Goal: Transaction & Acquisition: Purchase product/service

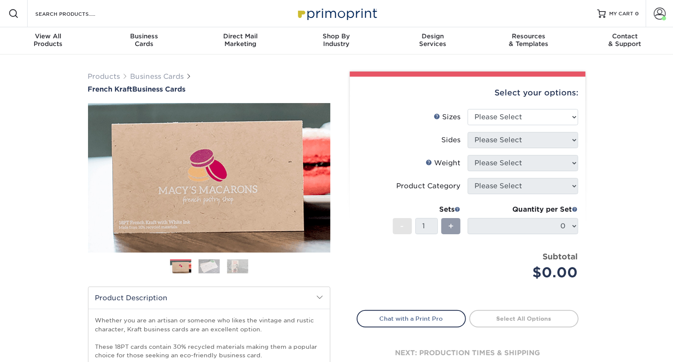
click at [630, 124] on div "Products Business Cards French Kraft Business Cards Previous Next" at bounding box center [336, 281] width 673 height 454
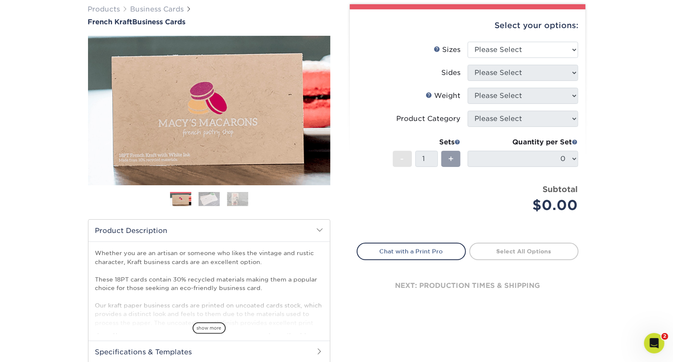
scroll to position [0, 0]
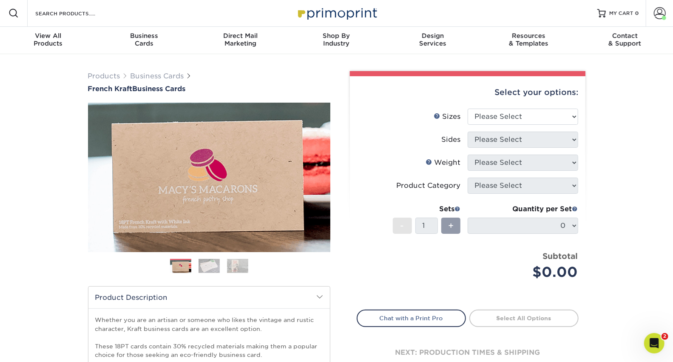
click at [546, 91] on div "Select your options:" at bounding box center [468, 92] width 222 height 32
click at [507, 109] on select "Please Select 1.5" x 3.5" - Mini 1.75" x 3.5" - Mini 2" x 2" - Square 2" x 3" -…" at bounding box center [523, 116] width 111 height 16
click at [442, 109] on label "Sizes Help Sizes" at bounding box center [412, 116] width 111 height 16
click at [565, 107] on div "Select your options:" at bounding box center [468, 92] width 222 height 32
click at [567, 115] on select "Please Select 1.5" x 3.5" - Mini 1.75" x 3.5" - Mini 2" x 2" - Square 2" x 3" -…" at bounding box center [523, 116] width 111 height 16
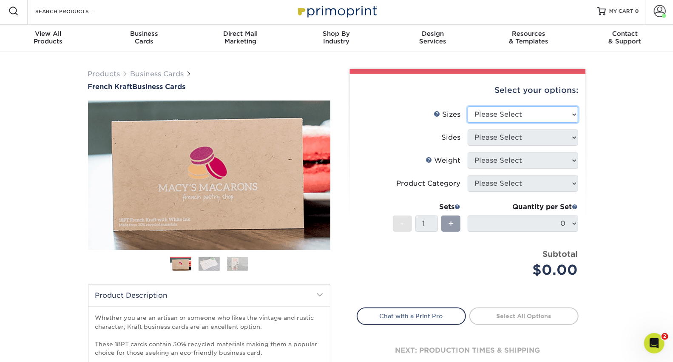
scroll to position [0, 0]
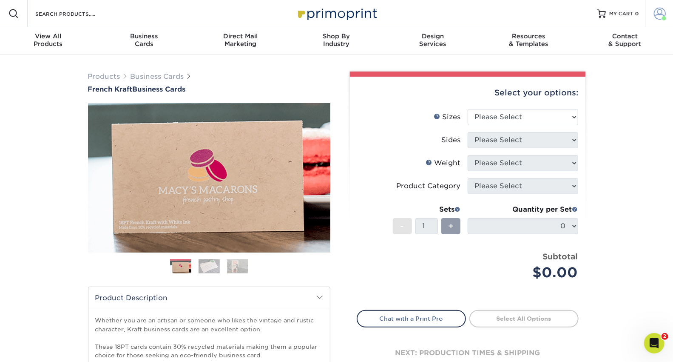
click at [661, 16] on span at bounding box center [660, 14] width 12 height 12
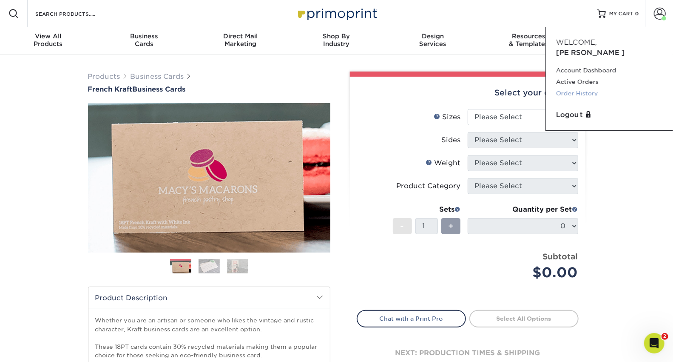
click at [588, 88] on link "Order History" at bounding box center [609, 93] width 107 height 11
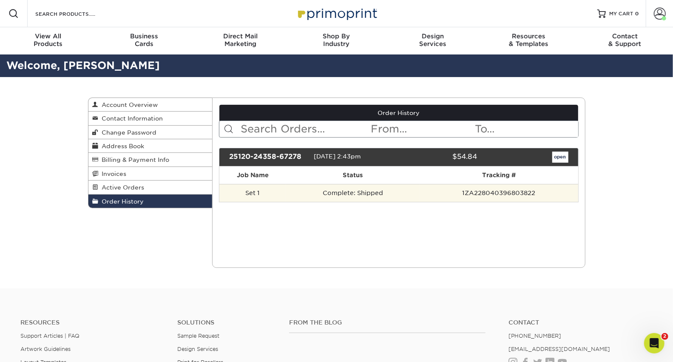
click at [390, 189] on td "Complete: Shipped" at bounding box center [353, 193] width 134 height 18
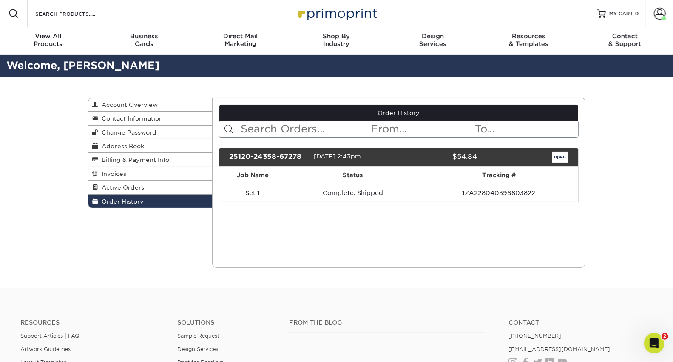
click at [560, 148] on div "25120-24358-67278 01/20/2025 2:43pm $54.84 open" at bounding box center [399, 157] width 360 height 19
click at [560, 154] on link "open" at bounding box center [561, 156] width 16 height 11
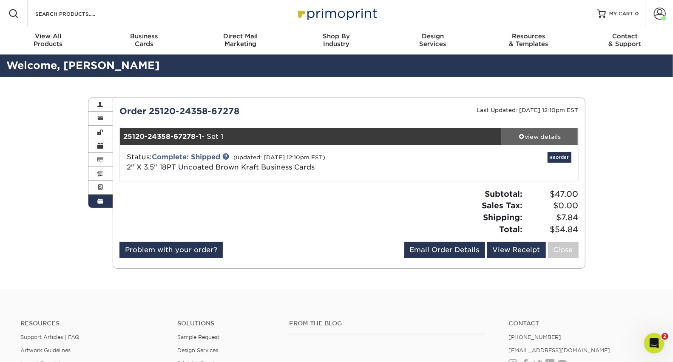
click at [536, 134] on div "view details" at bounding box center [540, 136] width 77 height 9
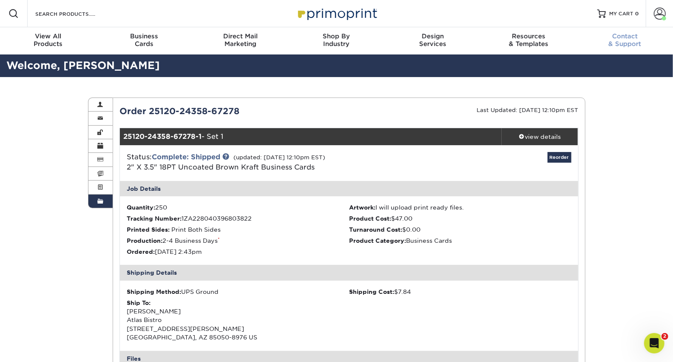
click at [630, 40] on div "Contact & Support" at bounding box center [625, 39] width 96 height 15
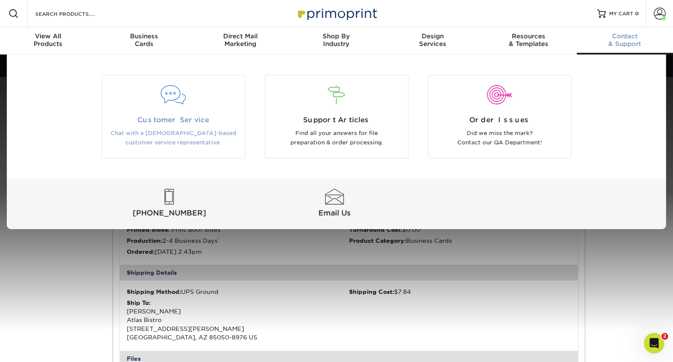
click at [196, 125] on div "Customer Service Chat with a US-based customer service representative." at bounding box center [173, 131] width 143 height 33
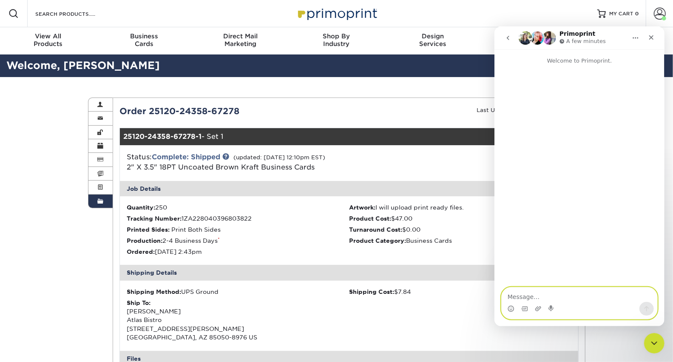
drag, startPoint x: 538, startPoint y: 308, endPoint x: 298, endPoint y: -31, distance: 415.6
click html "Primoprint A few minutes Welcome to Primoprint."
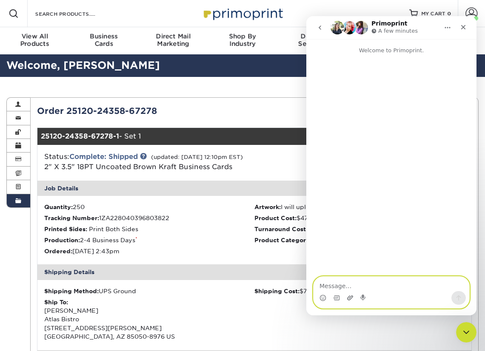
click at [348, 299] on icon "Upload attachment" at bounding box center [350, 298] width 6 height 5
click at [350, 295] on icon "Upload attachment" at bounding box center [350, 298] width 7 height 7
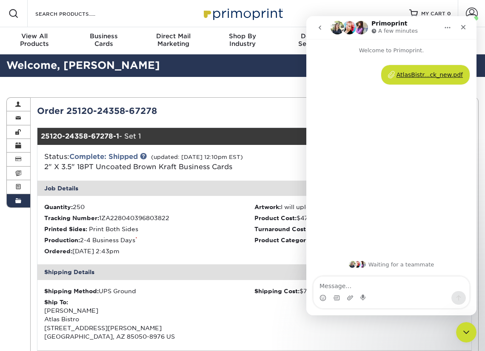
click at [416, 286] on textarea "Message…" at bounding box center [391, 284] width 156 height 14
type textarea "i need to place an order similar to the last one."
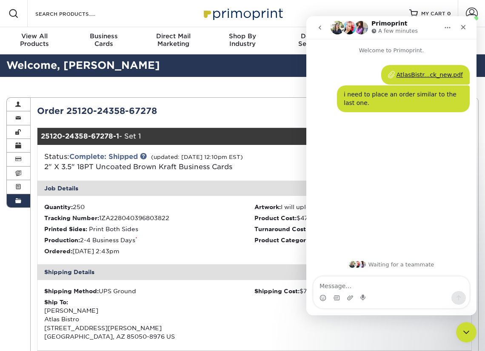
type textarea "Order 25120-24358-67278"
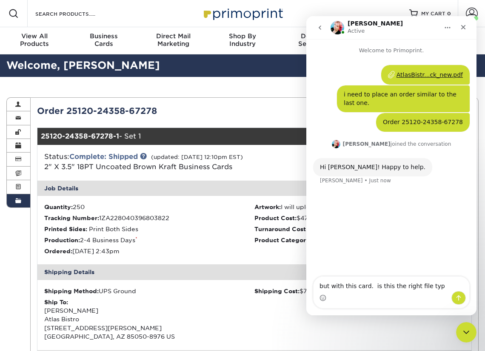
type textarea "but with this card. is this the right file type"
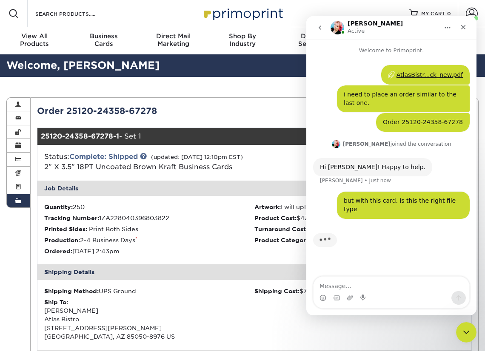
click at [419, 74] on div "AtlasBistr...ck_new.pdf" at bounding box center [429, 75] width 66 height 9
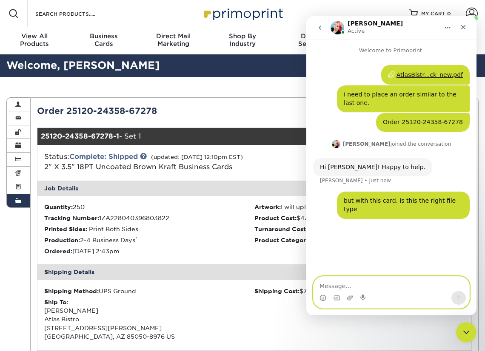
click at [360, 285] on textarea "Message…" at bounding box center [391, 284] width 156 height 14
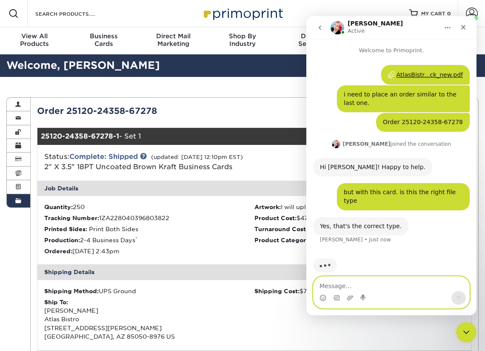
scroll to position [0, 0]
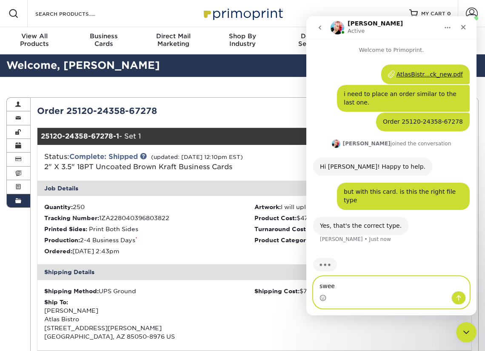
type textarea "sweet"
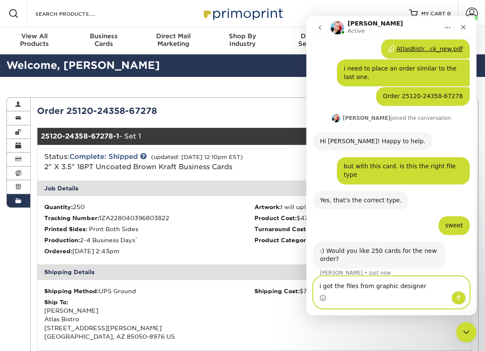
type textarea "i got the files from graphic designer"
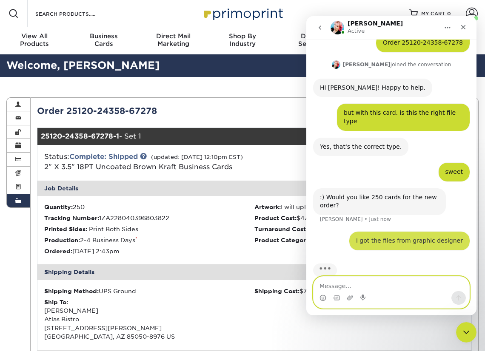
scroll to position [85, 0]
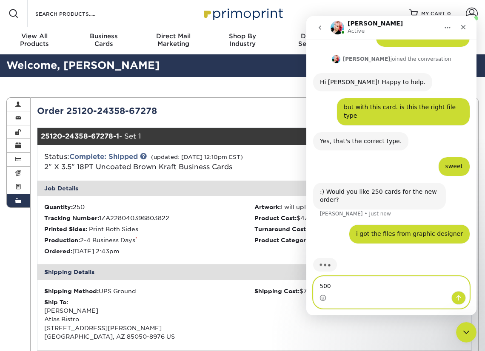
type textarea "500"
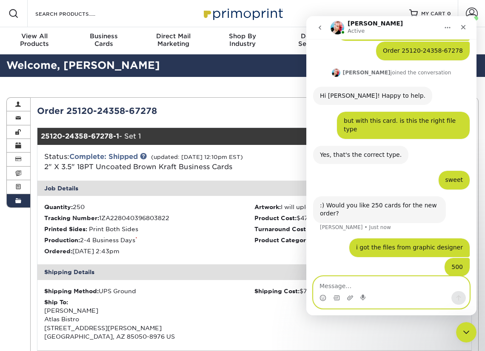
scroll to position [104, 0]
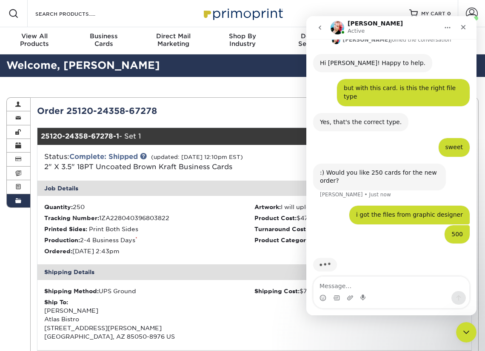
click at [123, 17] on div "Resources Menu Search Products Account Welcome, TODD Account Dashboard Active O…" at bounding box center [242, 13] width 485 height 27
click at [327, 8] on div "Resources Menu Search Products Account Welcome, TODD Account Dashboard Active O…" at bounding box center [242, 13] width 485 height 27
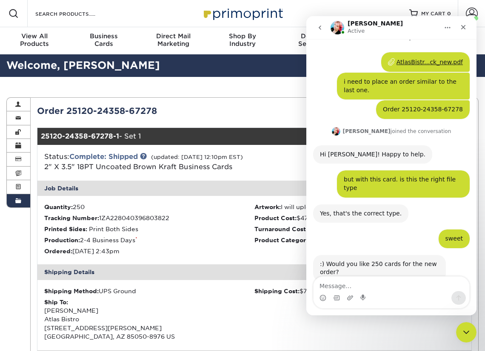
scroll to position [0, 0]
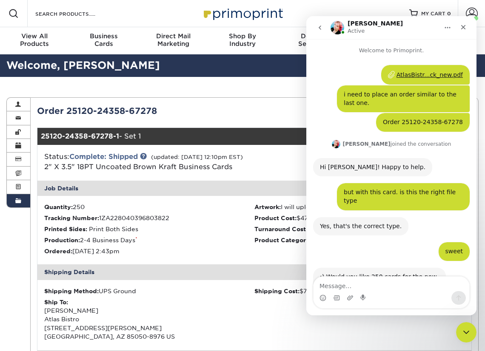
drag, startPoint x: 473, startPoint y: 233, endPoint x: 789, endPoint y: 151, distance: 326.4
click at [378, 288] on textarea "Message…" at bounding box center [391, 284] width 156 height 14
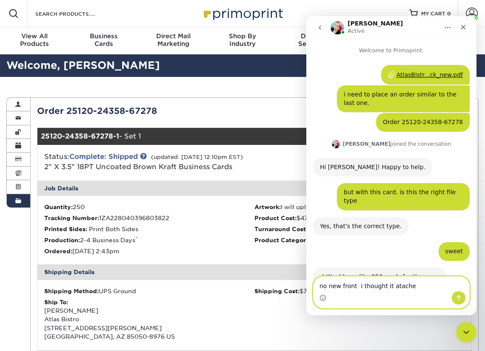
type textarea "no new front i thought it atached"
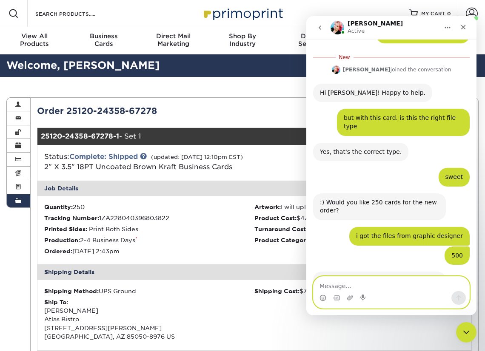
scroll to position [145, 0]
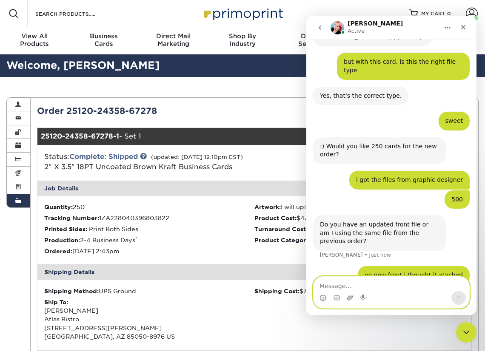
click at [348, 299] on icon "Upload attachment" at bounding box center [350, 298] width 7 height 7
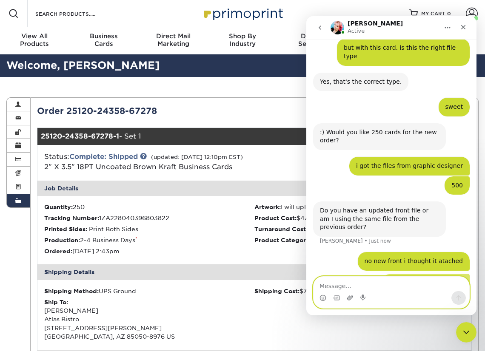
scroll to position [151, 0]
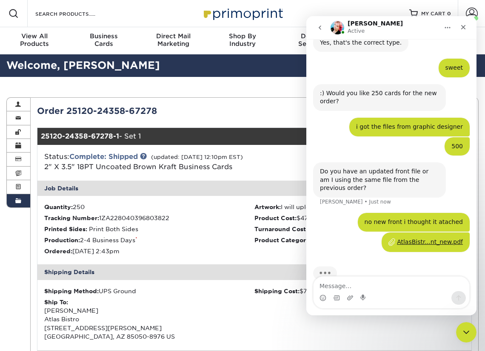
scroll to position [184, 0]
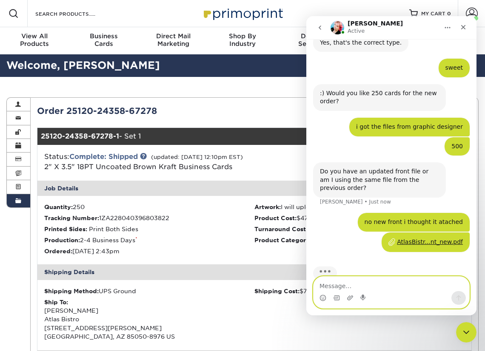
click at [393, 282] on textarea "Message…" at bounding box center [391, 284] width 156 height 14
type textarea "should say bistro and wine shop on front"
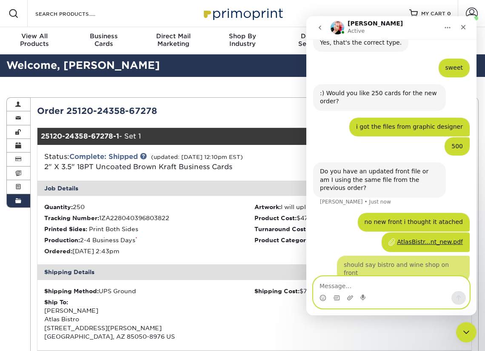
scroll to position [203, 0]
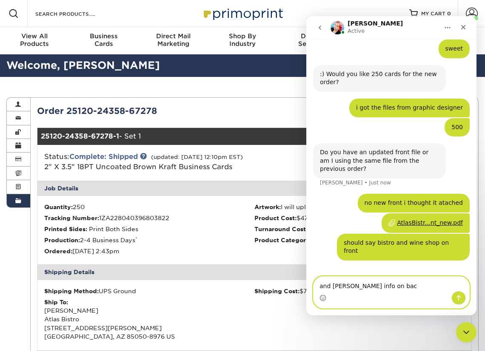
type textarea "and todd sawayer info on back"
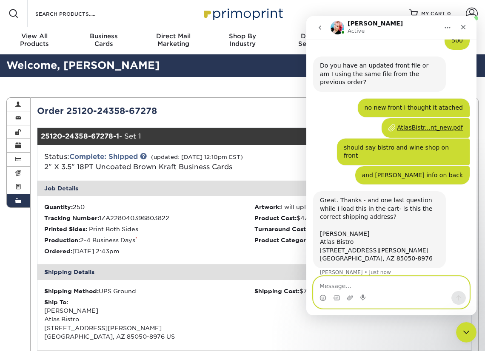
scroll to position [306, 0]
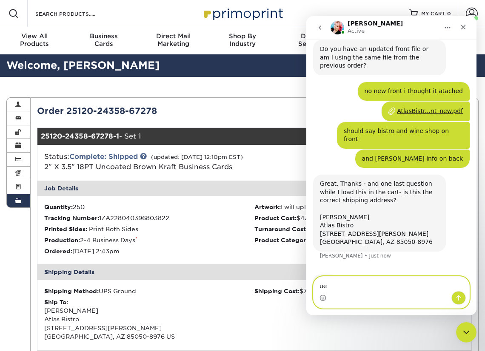
type textarea "u"
type textarea "yes"
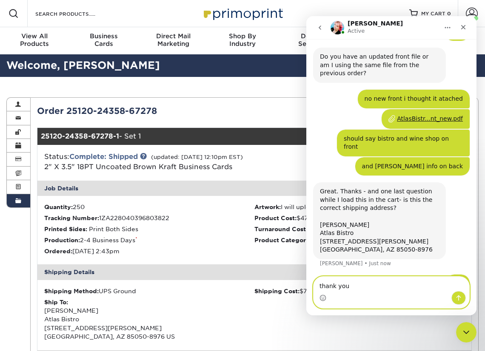
scroll to position [332, 0]
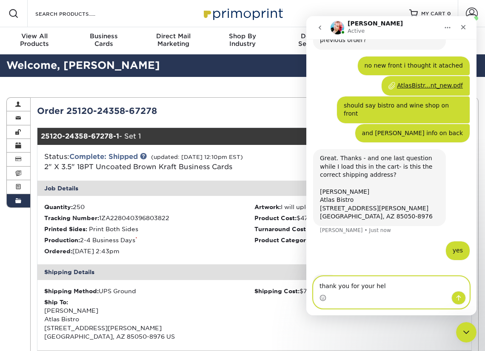
type textarea "thank you for your help"
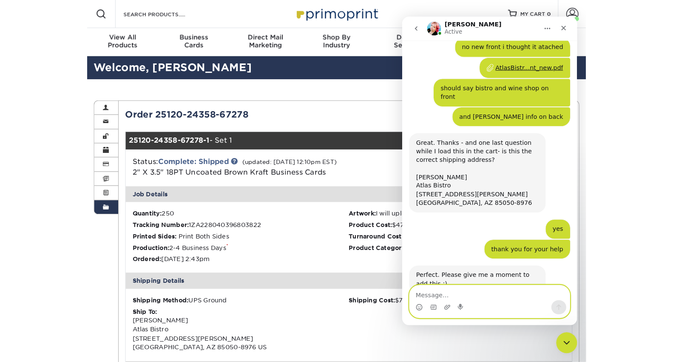
scroll to position [385, 0]
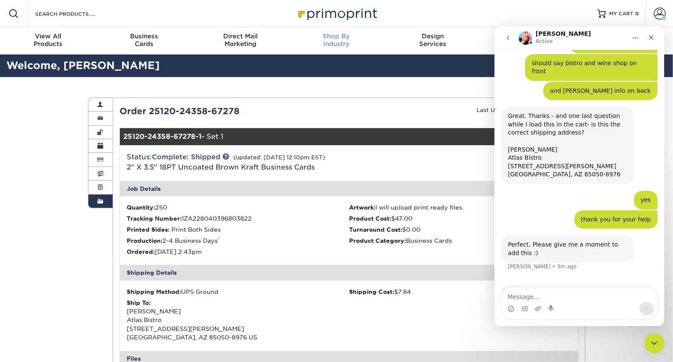
click at [349, 42] on div "Shop By Industry" at bounding box center [336, 39] width 96 height 15
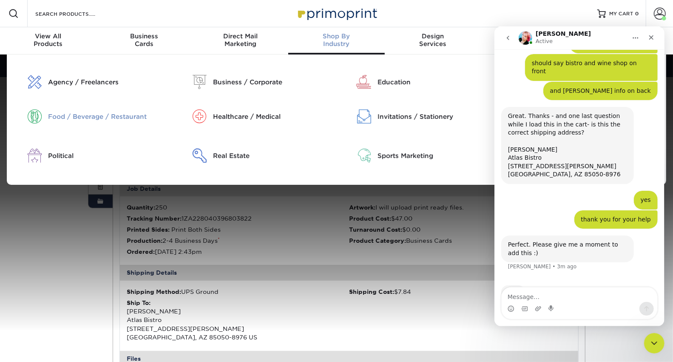
click at [104, 112] on div "Food / Beverage / Restaurant" at bounding box center [106, 116] width 117 height 9
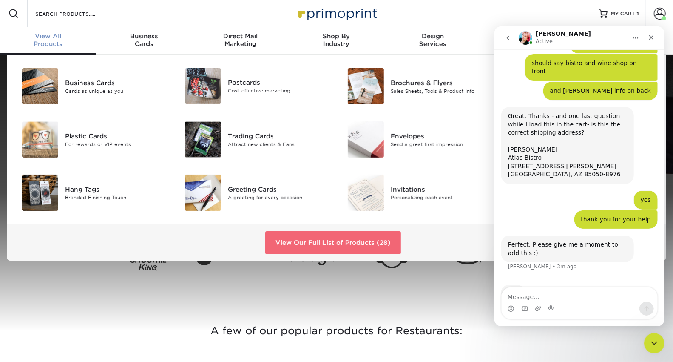
click at [285, 235] on link "View Our Full List of Products (28)" at bounding box center [333, 242] width 136 height 23
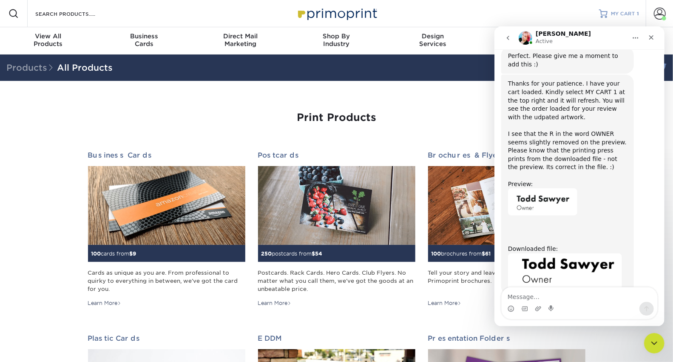
click at [630, 14] on span "MY CART" at bounding box center [623, 13] width 24 height 7
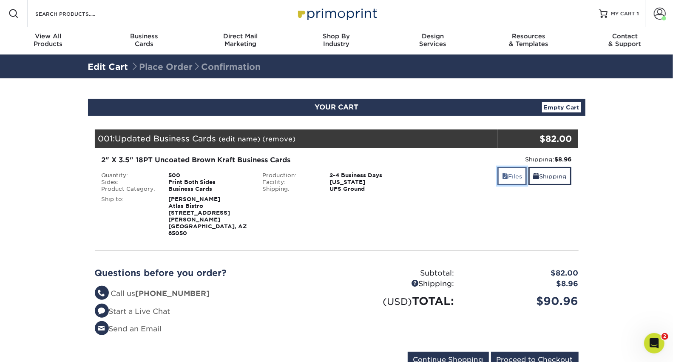
click at [502, 181] on link "Files" at bounding box center [512, 176] width 29 height 18
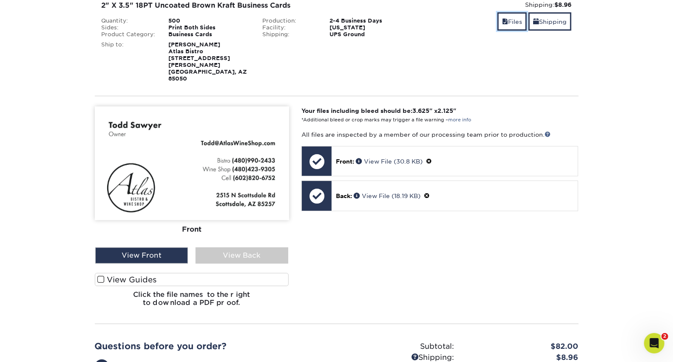
scroll to position [163, 0]
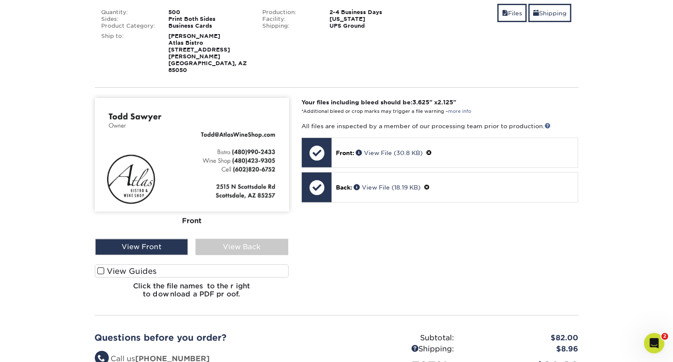
click at [236, 223] on div "Front Back" at bounding box center [192, 168] width 194 height 141
click at [236, 239] on div "View Back" at bounding box center [242, 247] width 93 height 16
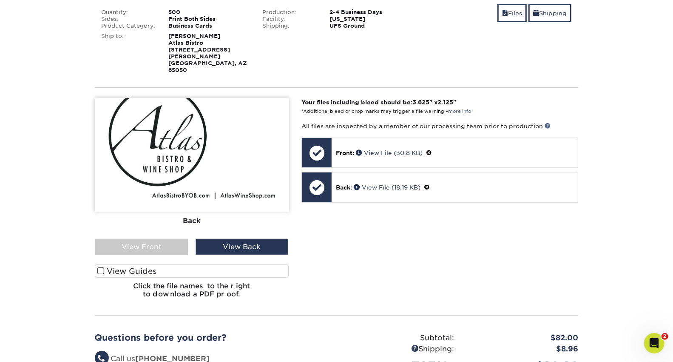
click at [189, 239] on div "View Front View Back" at bounding box center [191, 247] width 207 height 16
click at [178, 239] on div "View Front" at bounding box center [141, 247] width 93 height 16
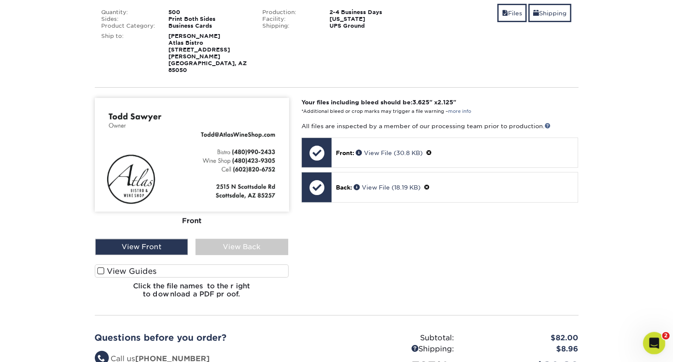
click at [661, 341] on div "Open Intercom Messenger" at bounding box center [653, 342] width 28 height 28
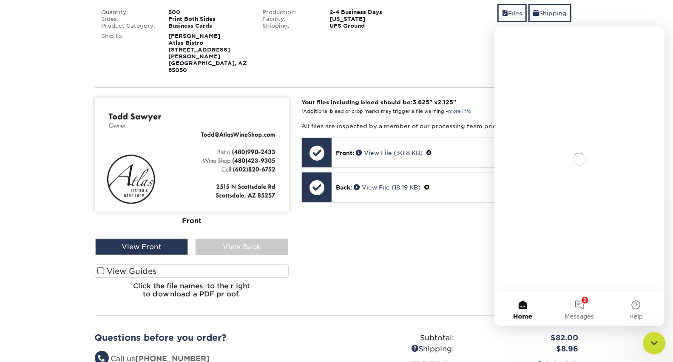
scroll to position [0, 0]
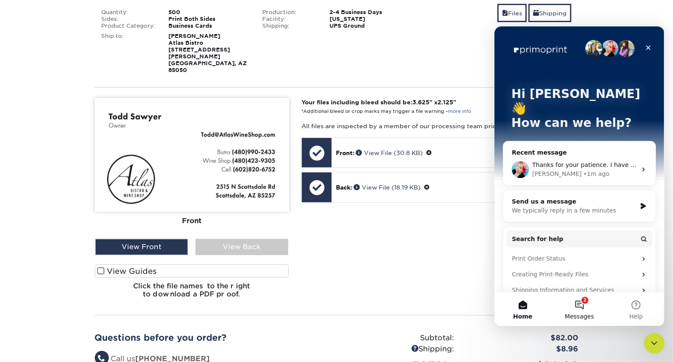
click at [581, 302] on button "2 Messages" at bounding box center [579, 308] width 57 height 34
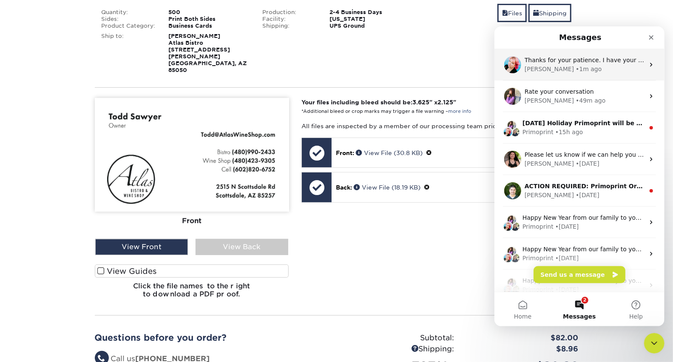
click at [577, 66] on div "Jenny • 1m ago" at bounding box center [584, 68] width 120 height 9
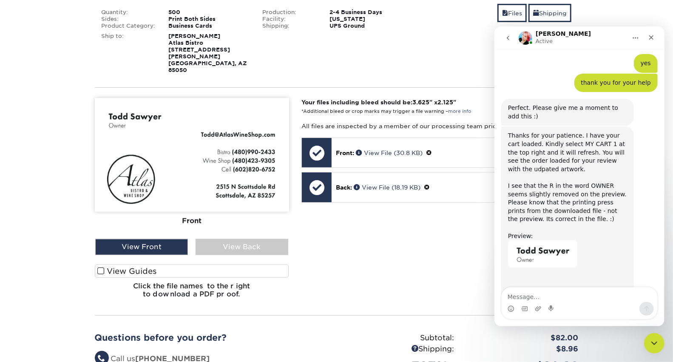
scroll to position [573, 0]
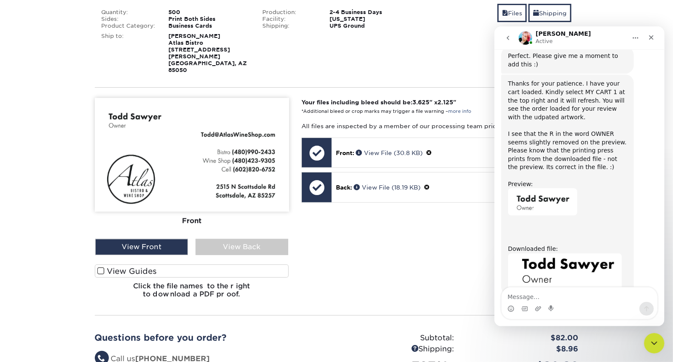
click at [538, 294] on textarea "Message…" at bounding box center [579, 294] width 156 height 14
type textarea "looks accurate on my end."
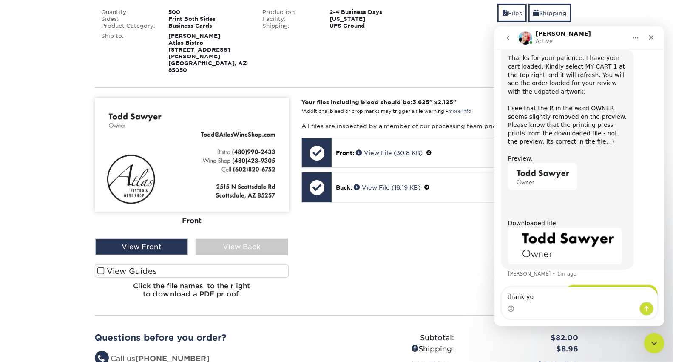
type textarea "thank you"
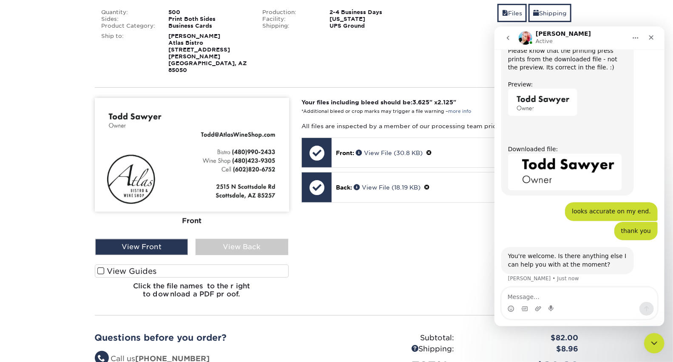
scroll to position [684, 0]
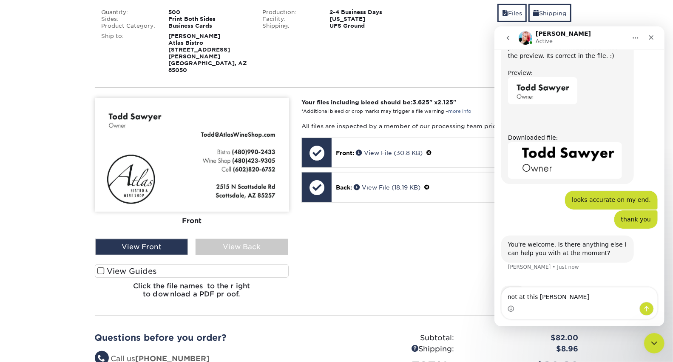
type textarea "not at this time"
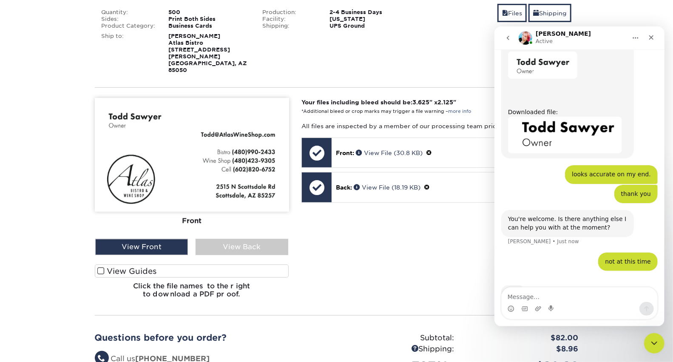
scroll to position [677, 0]
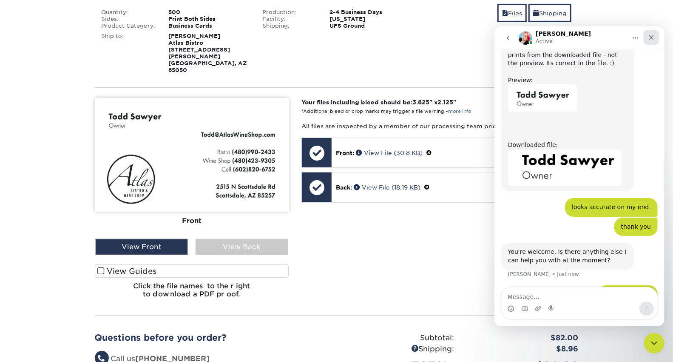
click at [652, 39] on icon "Close" at bounding box center [651, 37] width 7 height 7
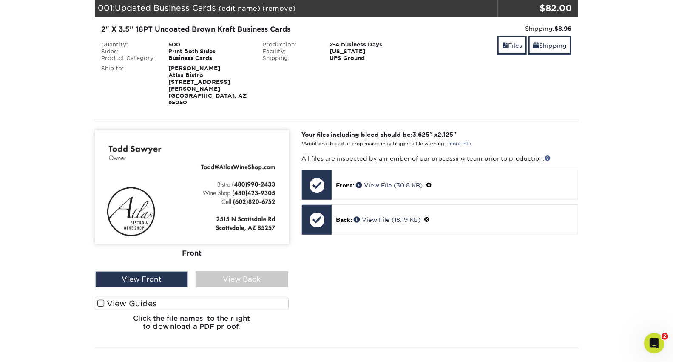
scroll to position [132, 0]
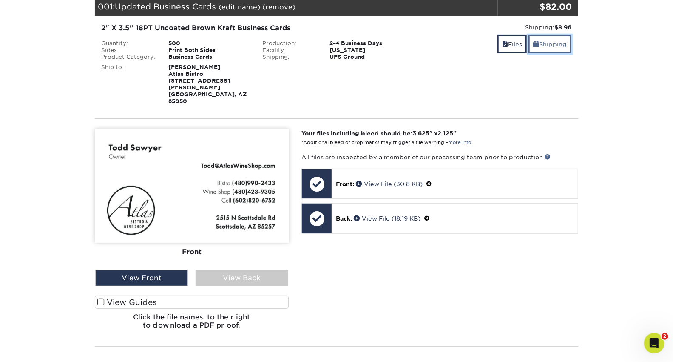
click at [558, 43] on link "Shipping" at bounding box center [550, 44] width 43 height 18
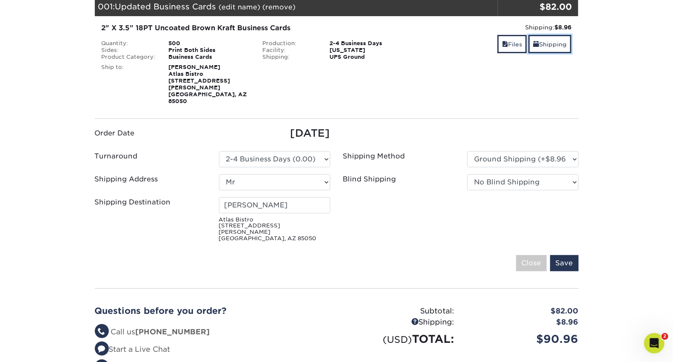
scroll to position [709, 0]
click at [572, 151] on select "Please Select Ground Shipping (+$8.96) 3 Day Shipping Service (+$20.04) 2 Day A…" at bounding box center [522, 159] width 111 height 16
click at [584, 103] on div "Your Cart is Empty View Account Active Orders Order History Contact Us Business…" at bounding box center [337, 200] width 498 height 432
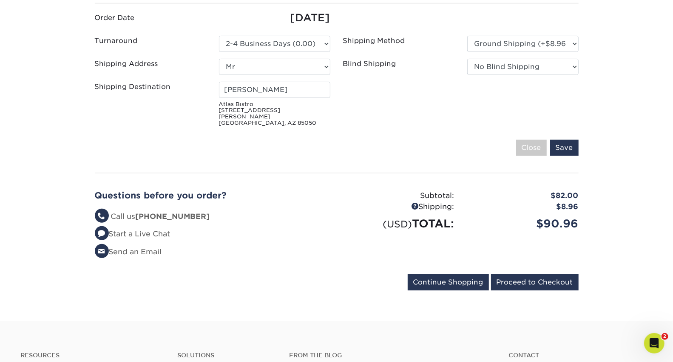
scroll to position [251, 0]
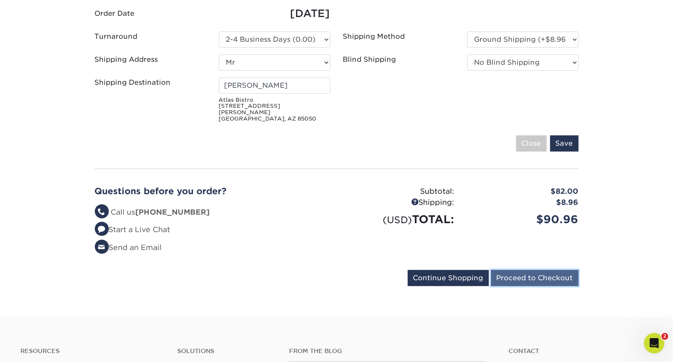
click at [547, 270] on input "Proceed to Checkout" at bounding box center [535, 278] width 88 height 16
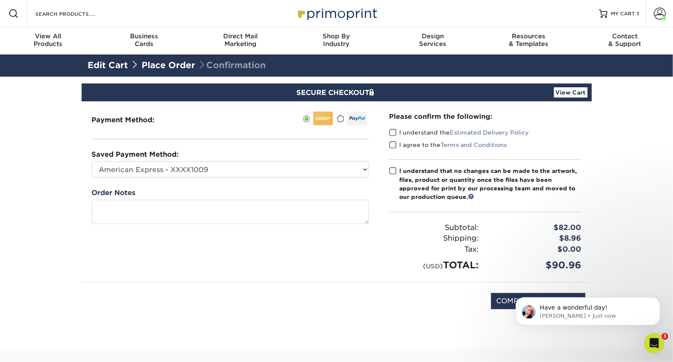
click at [393, 134] on span at bounding box center [393, 132] width 7 height 8
click at [0, 0] on input "I understand the Estimated Delivery Policy" at bounding box center [0, 0] width 0 height 0
click at [393, 141] on span at bounding box center [393, 145] width 7 height 8
click at [0, 0] on input "I agree to the Terms and Conditions" at bounding box center [0, 0] width 0 height 0
click at [391, 168] on span at bounding box center [393, 171] width 7 height 8
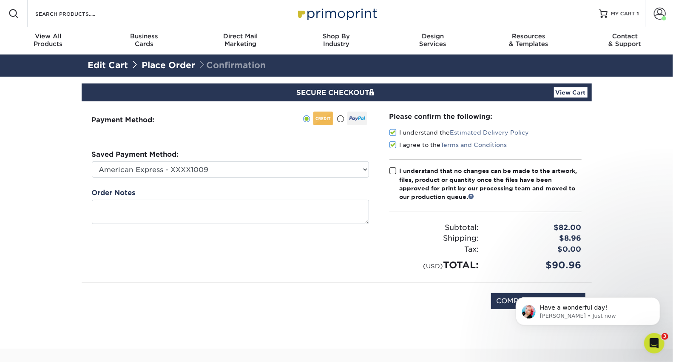
click at [0, 0] on input "I understand that no changes can be made to the artwork, files, product or quan…" at bounding box center [0, 0] width 0 height 0
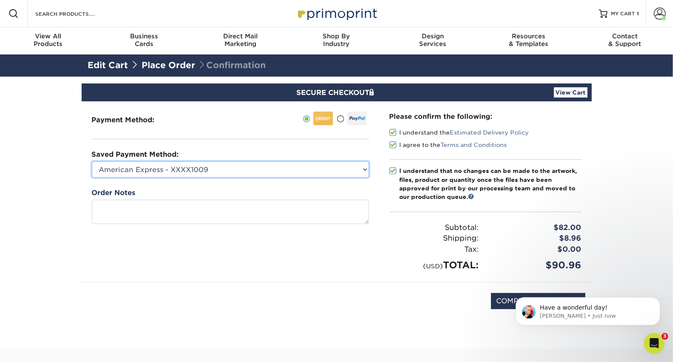
click at [295, 170] on select "American Express - XXXX1009 New Credit Card" at bounding box center [230, 169] width 277 height 16
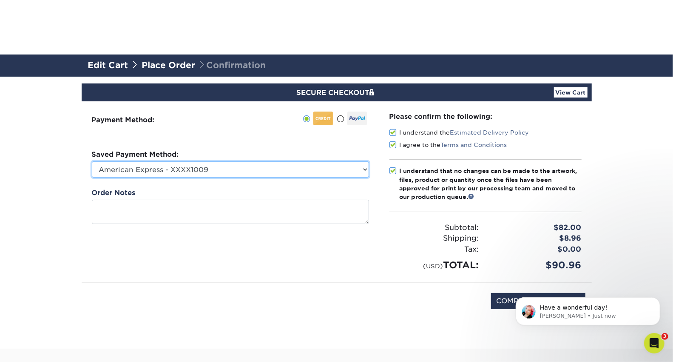
scroll to position [68, 0]
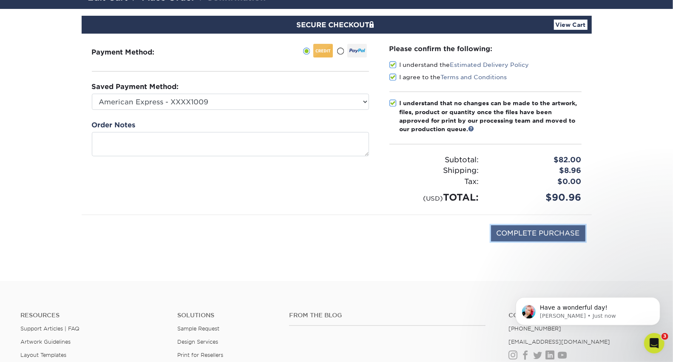
click at [572, 230] on input "COMPLETE PURCHASE" at bounding box center [538, 233] width 94 height 16
type input "PROCESSING, PLEASE WAIT..."
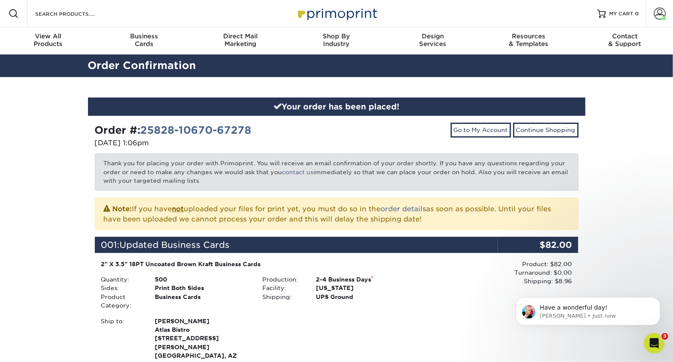
click at [637, 168] on div "Your order has been placed! Order #: 25828-10670-67278 [DATE] 1:06pm Go to My A…" at bounding box center [336, 306] width 673 height 459
